Goal: Task Accomplishment & Management: Complete application form

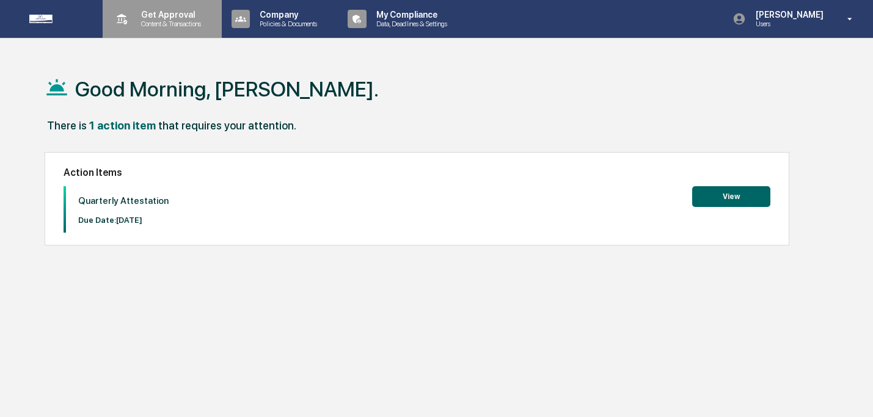
click at [128, 31] on div "Get Approval Content & Transactions" at bounding box center [161, 19] width 107 height 38
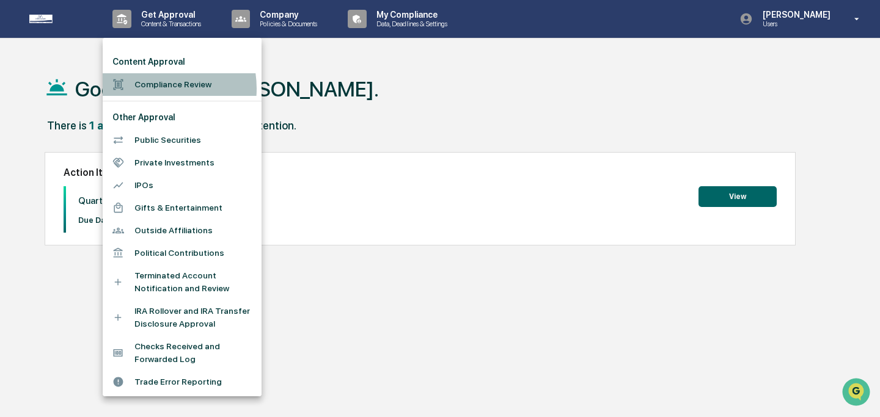
click at [150, 89] on li "Compliance Review" at bounding box center [182, 84] width 159 height 23
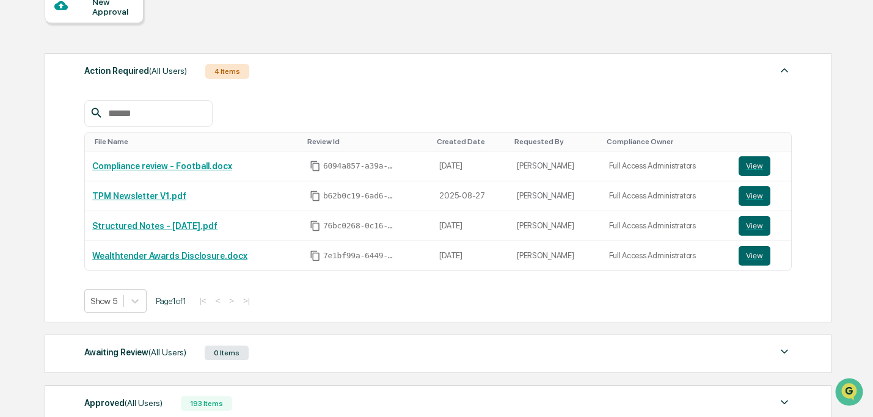
scroll to position [121, 0]
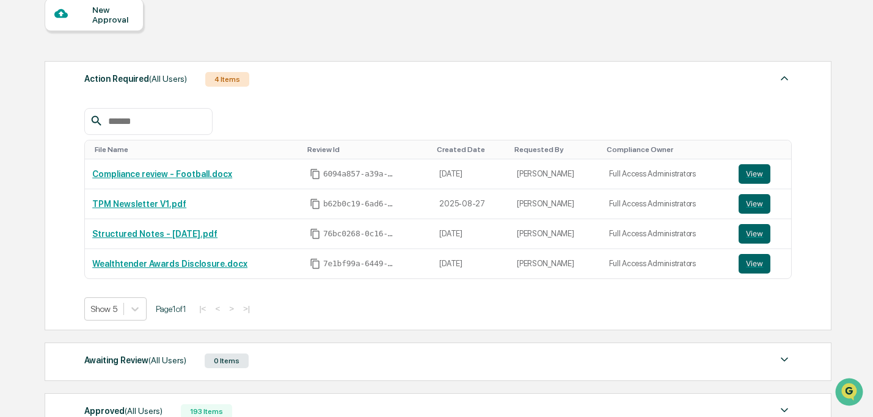
click at [104, 21] on div "New Approval" at bounding box center [112, 15] width 41 height 20
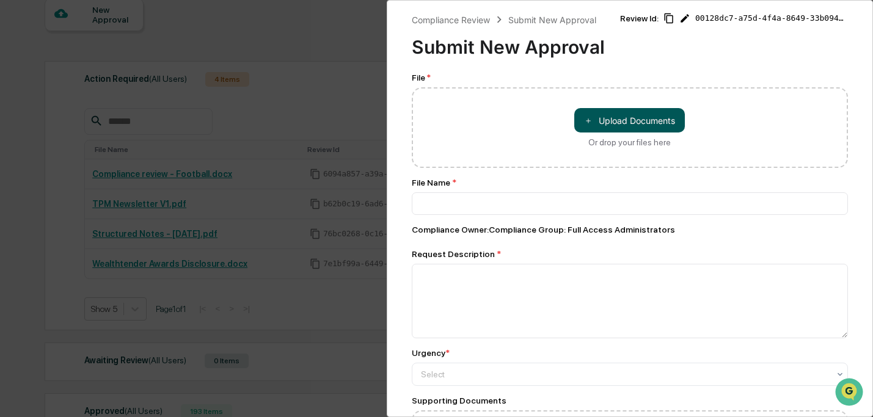
click at [584, 116] on span "＋" at bounding box center [588, 121] width 9 height 12
type input "**********"
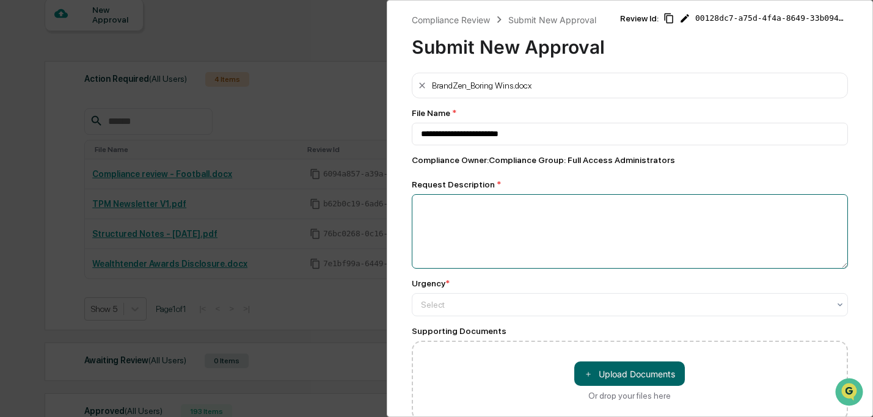
click at [551, 235] on textarea at bounding box center [630, 231] width 437 height 75
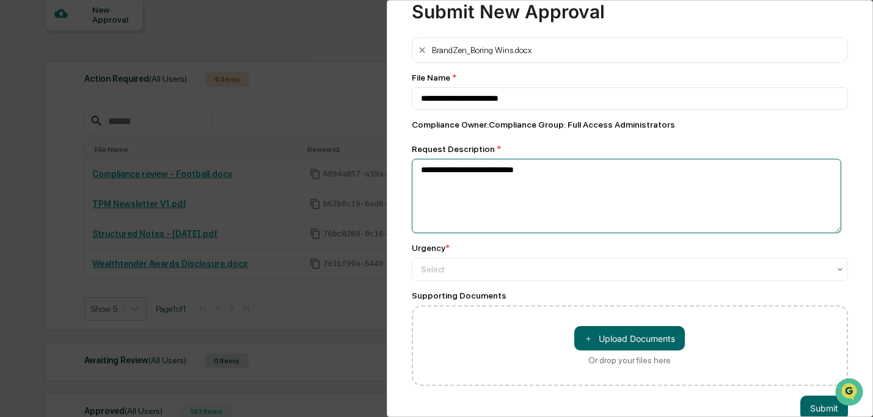
scroll to position [66, 0]
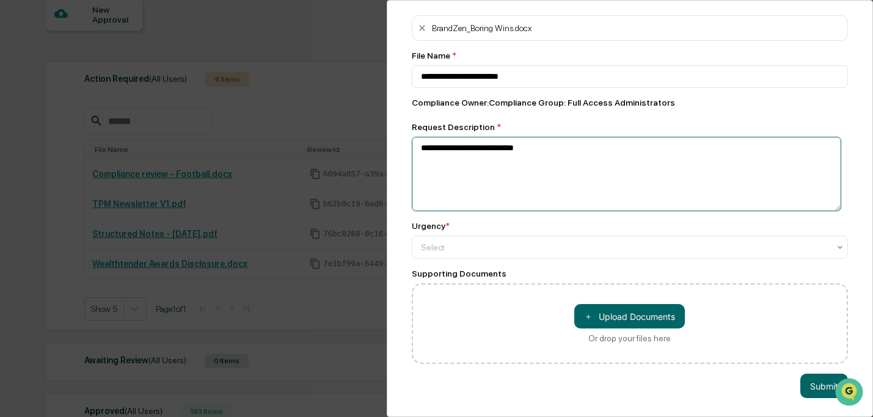
type textarea "**********"
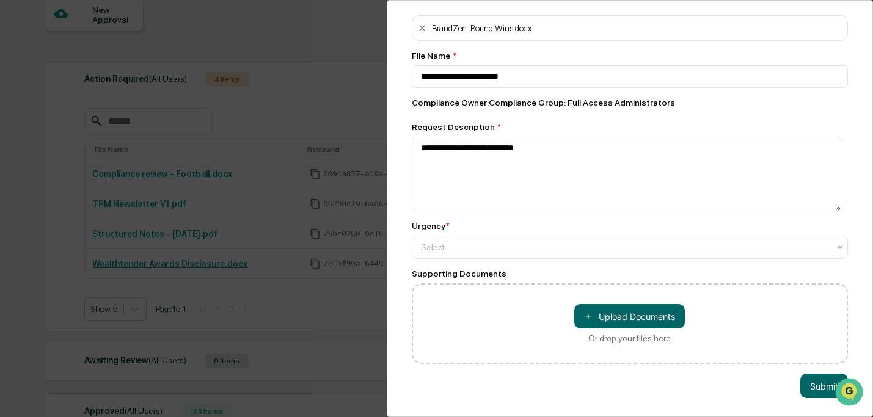
click at [564, 252] on div "**********" at bounding box center [630, 189] width 437 height 349
click at [563, 247] on div "Select" at bounding box center [625, 247] width 421 height 17
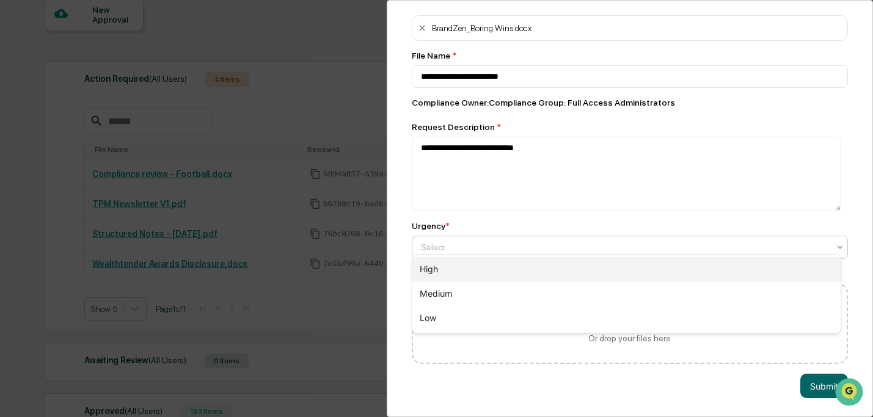
click at [569, 275] on div "High" at bounding box center [626, 269] width 429 height 24
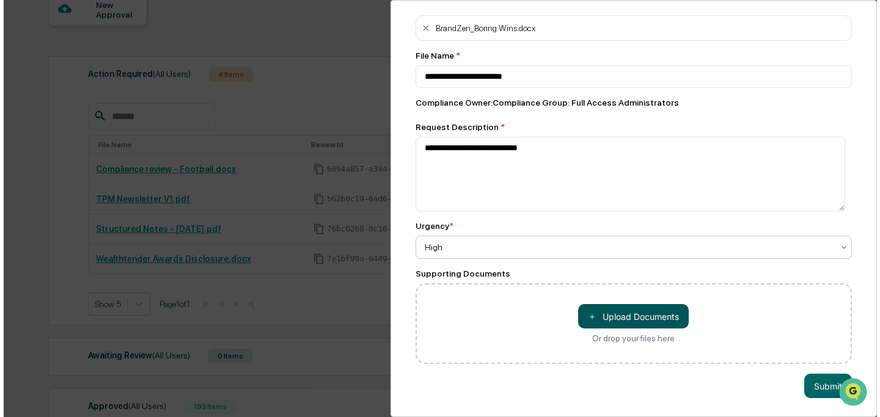
scroll to position [230, 0]
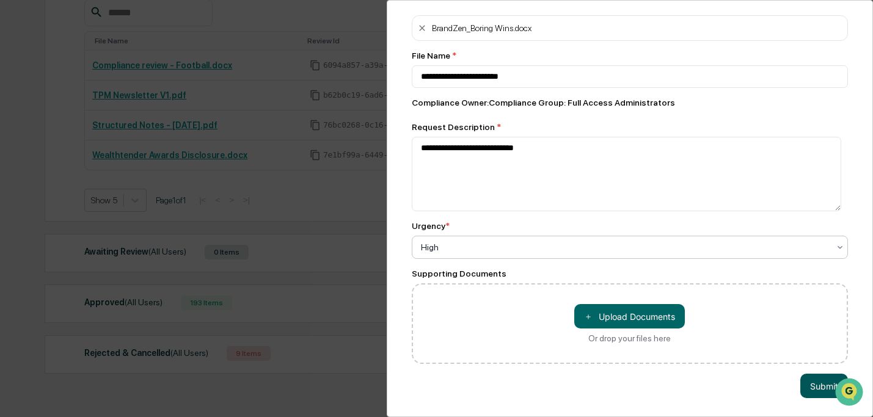
click at [823, 374] on button "Submit" at bounding box center [824, 386] width 48 height 24
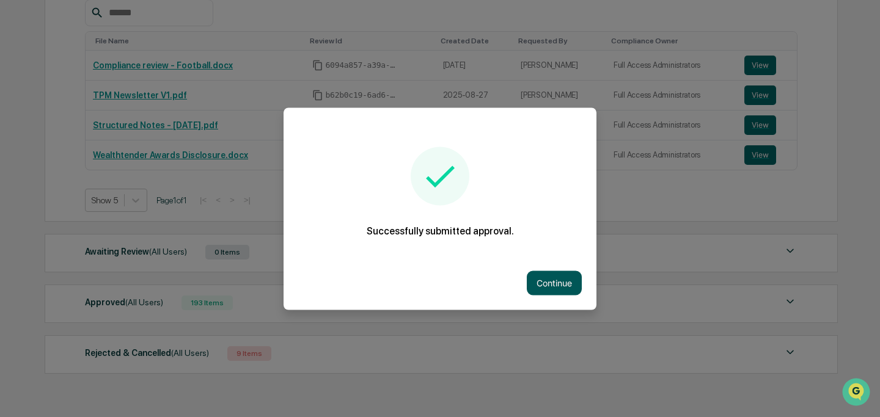
click at [569, 288] on button "Continue" at bounding box center [554, 283] width 55 height 24
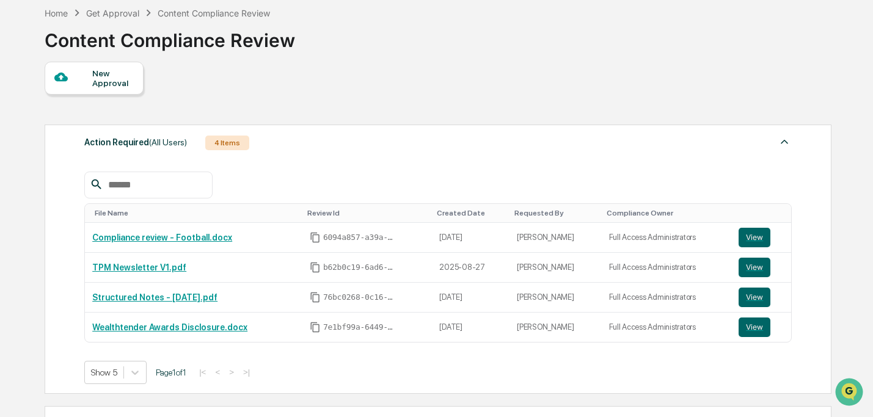
scroll to position [0, 0]
